Goal: Information Seeking & Learning: Learn about a topic

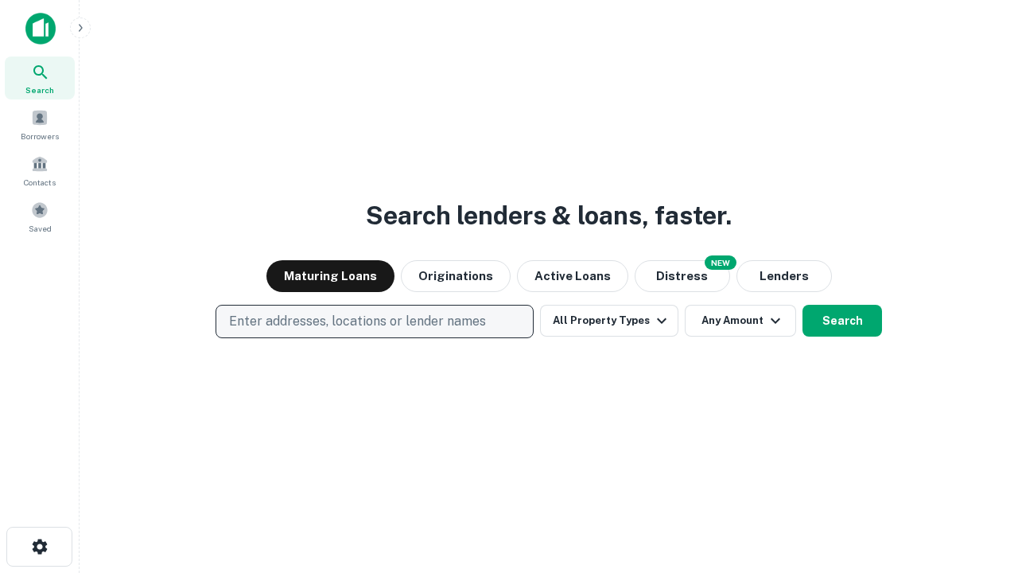
click at [374, 321] on p "Enter addresses, locations or lender names" at bounding box center [357, 321] width 257 height 19
type input "**********"
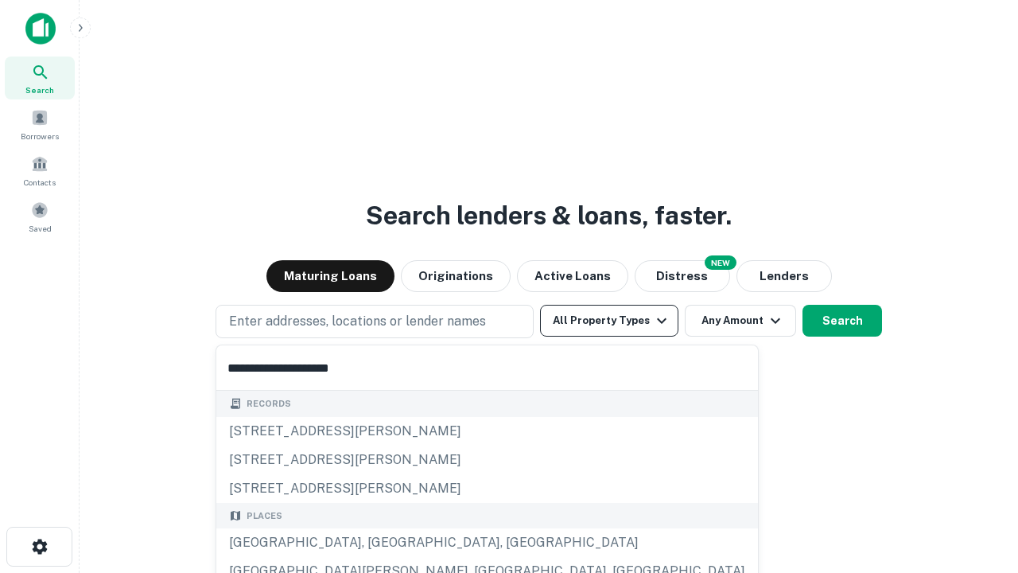
click at [380, 543] on div "[GEOGRAPHIC_DATA], [GEOGRAPHIC_DATA], [GEOGRAPHIC_DATA]" at bounding box center [487, 542] width 542 height 29
click at [609, 321] on button "All Property Types" at bounding box center [609, 321] width 138 height 32
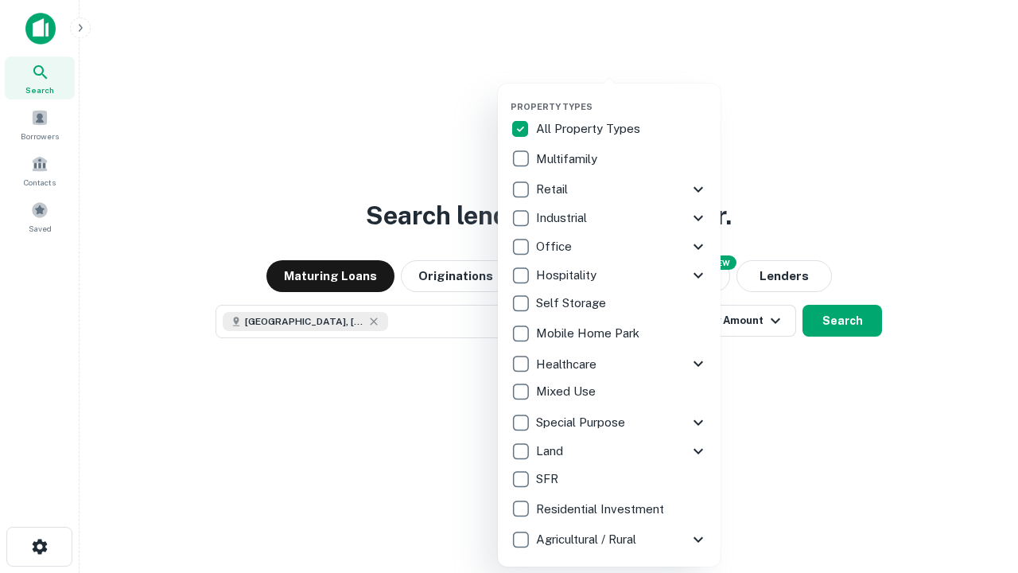
click at [622, 96] on button "button" at bounding box center [622, 96] width 223 height 1
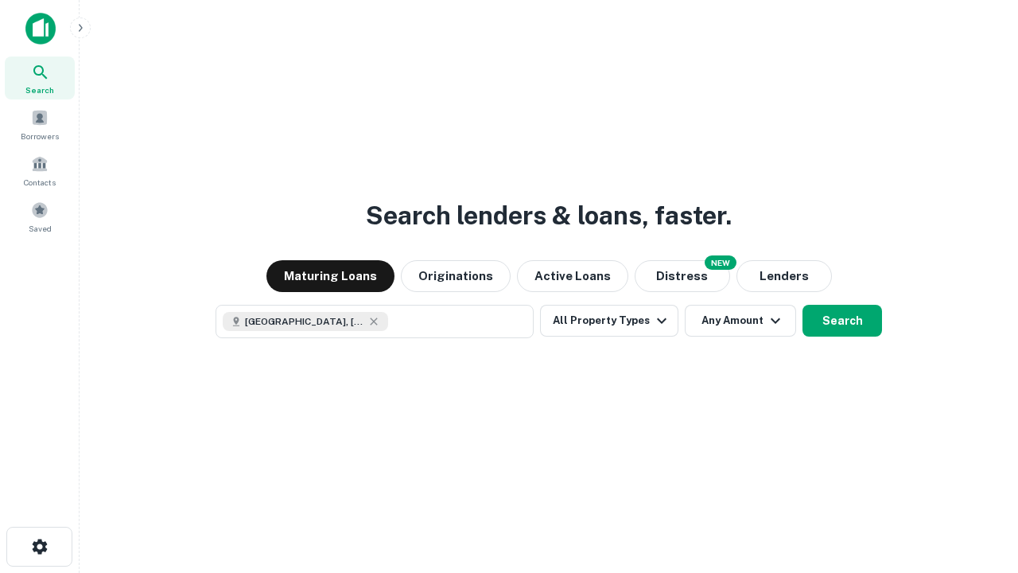
scroll to position [25, 0]
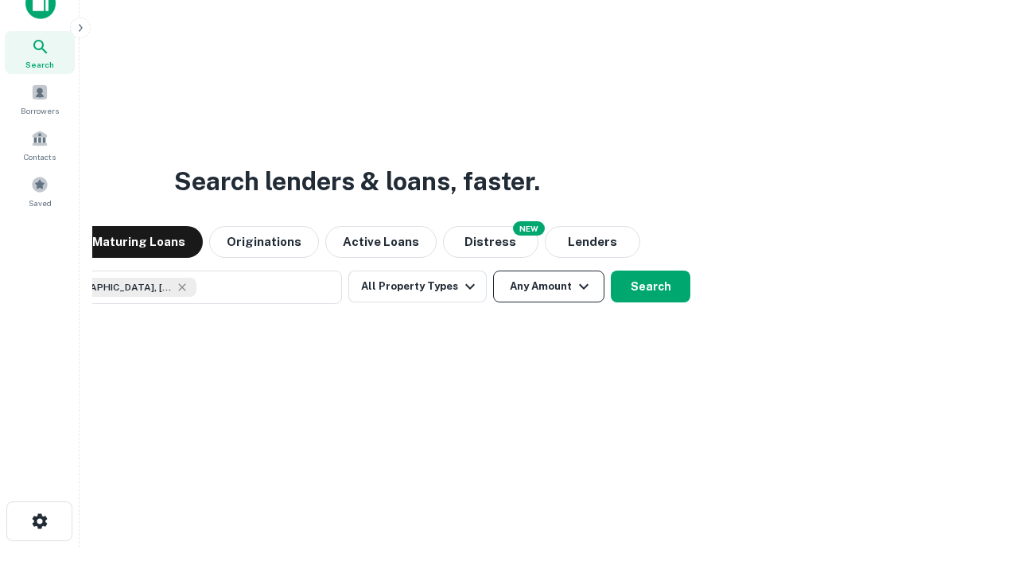
click at [493, 270] on button "Any Amount" at bounding box center [548, 286] width 111 height 32
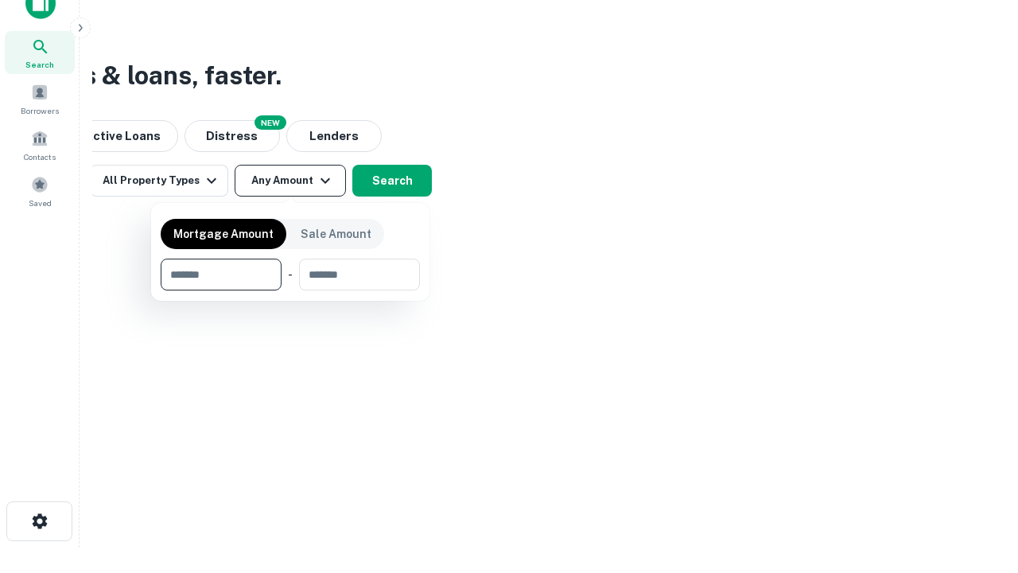
type input "*******"
click at [290, 290] on button "button" at bounding box center [290, 290] width 259 height 1
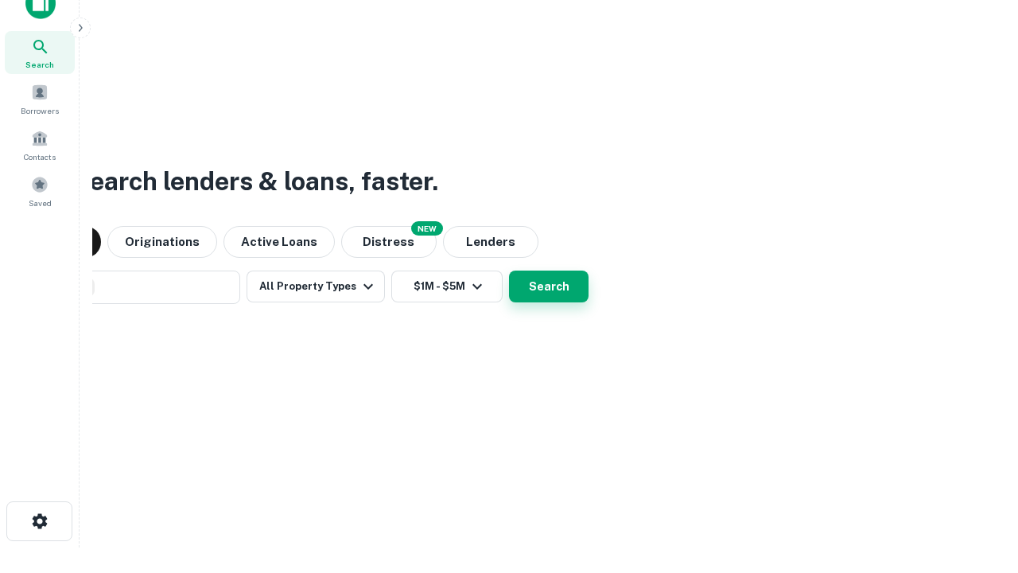
click at [509, 270] on button "Search" at bounding box center [549, 286] width 80 height 32
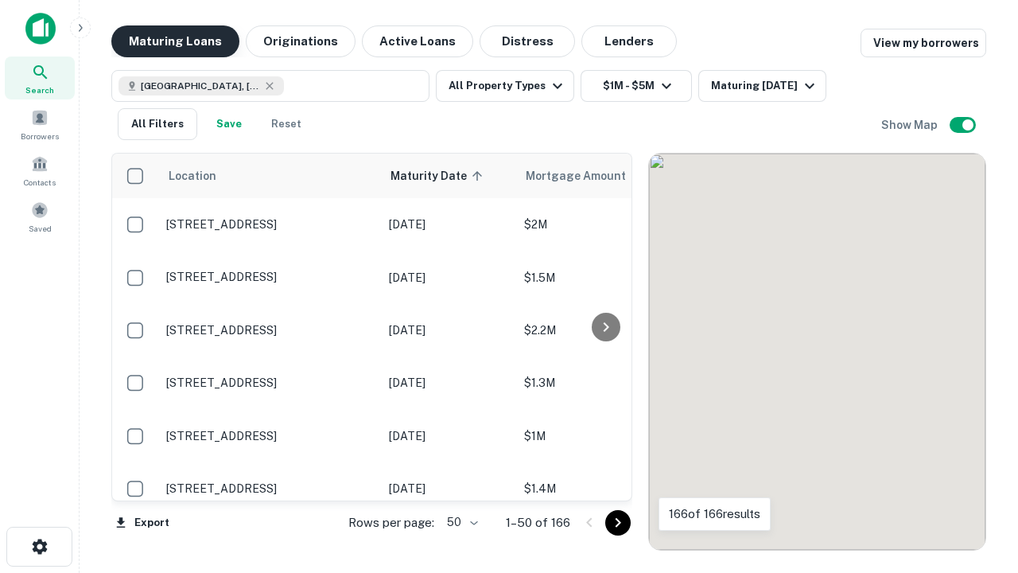
click at [175, 41] on button "Maturing Loans" at bounding box center [175, 41] width 128 height 32
